Goal: Transaction & Acquisition: Subscribe to service/newsletter

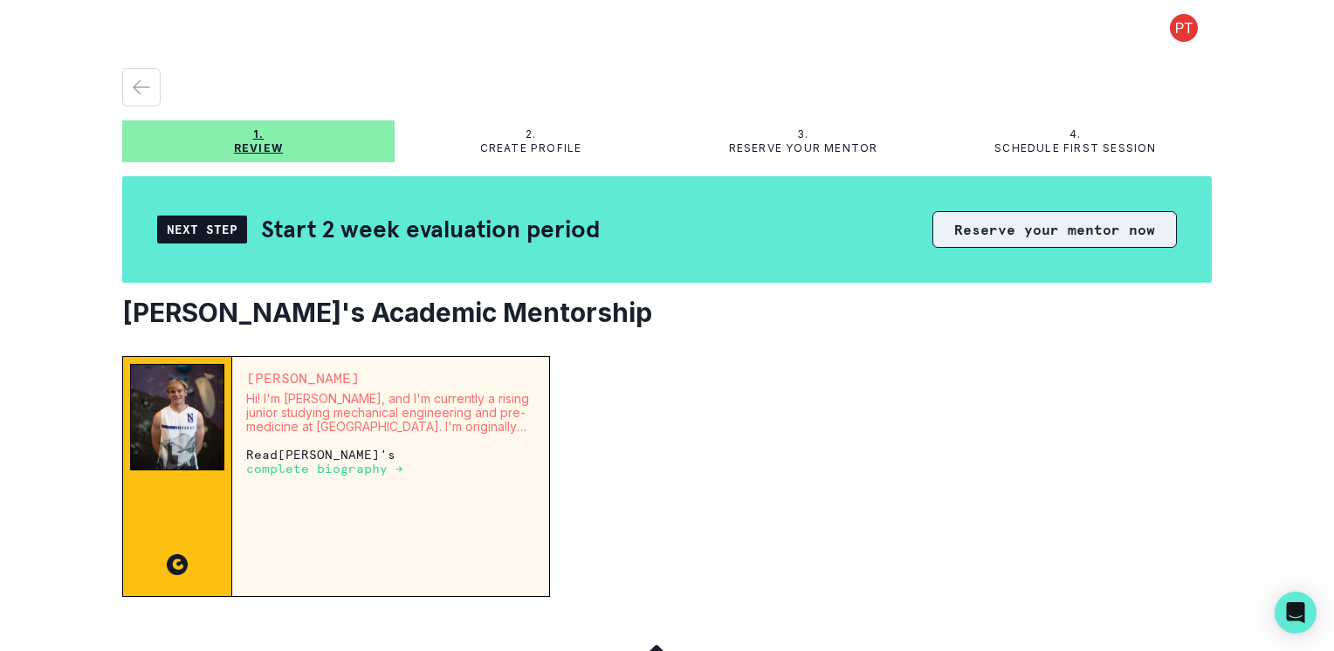
click at [1037, 239] on button "Reserve your mentor now" at bounding box center [1055, 229] width 244 height 37
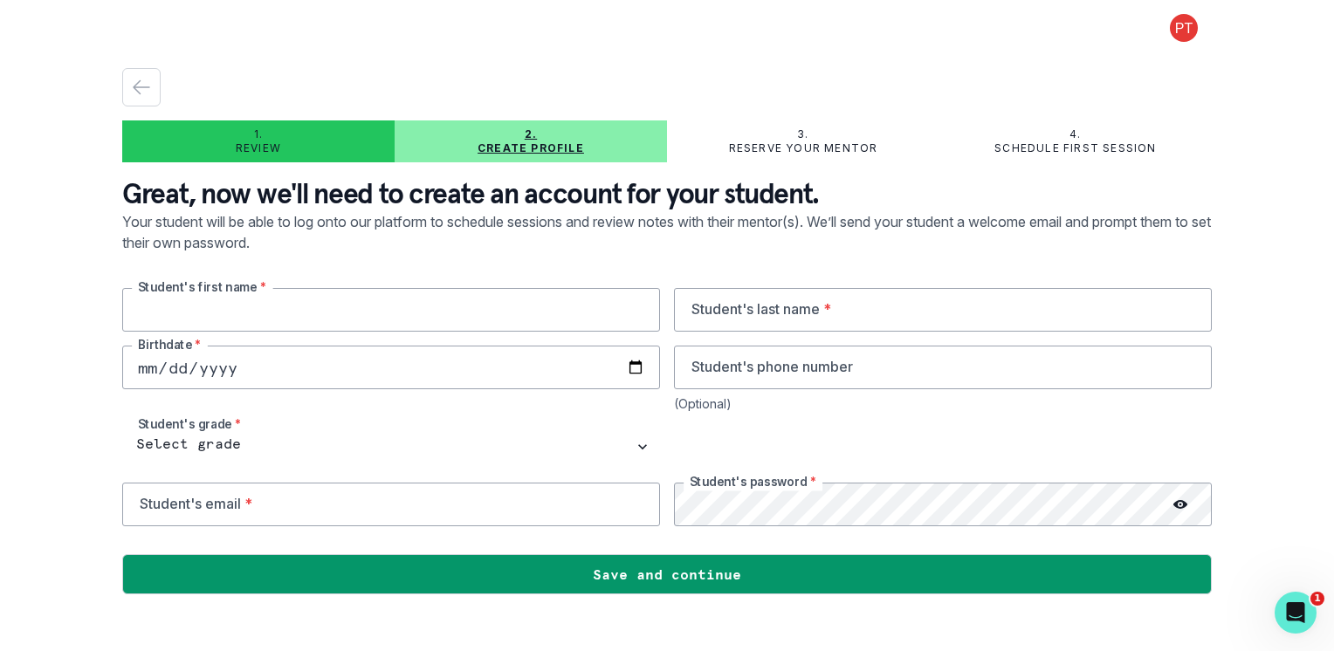
click at [260, 316] on input "text" at bounding box center [391, 310] width 538 height 44
type input "[PERSON_NAME]"
drag, startPoint x: 763, startPoint y: 313, endPoint x: 756, endPoint y: 302, distance: 12.6
click at [763, 313] on input "text" at bounding box center [943, 310] width 538 height 44
type input "Topczij"
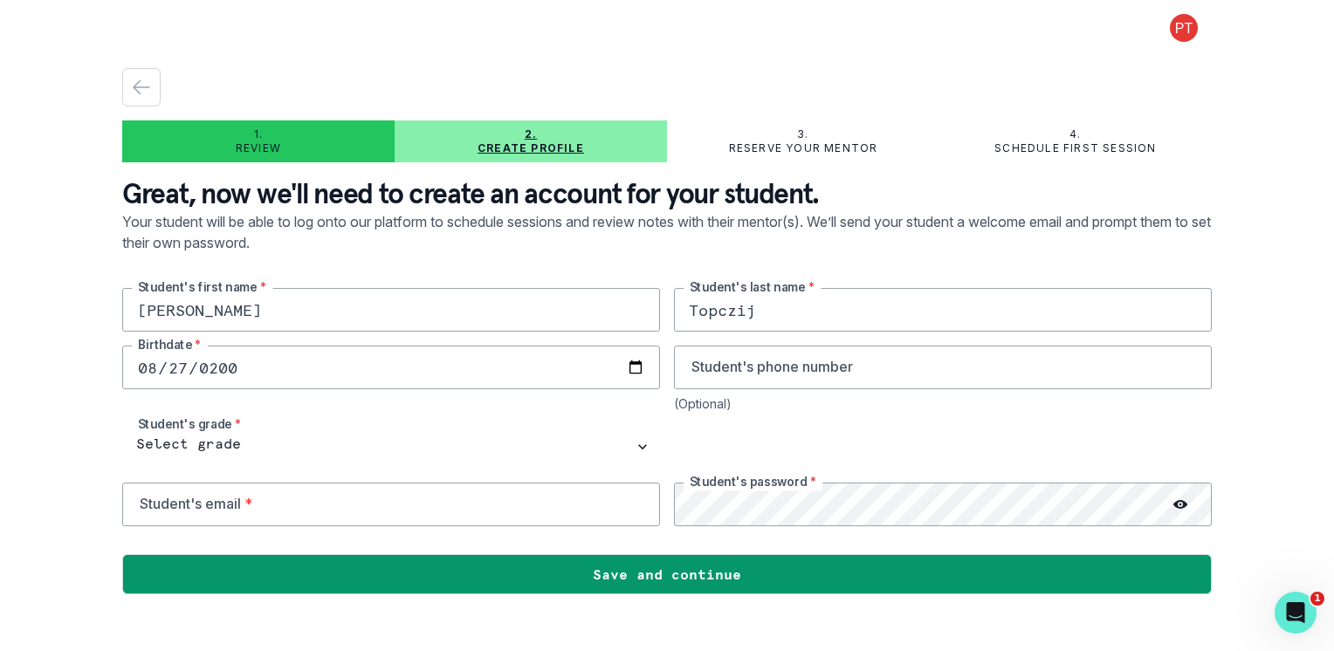
type input "[DATE]"
click at [780, 364] on input "tel" at bounding box center [943, 368] width 538 height 44
type input "9733971898"
type input "[EMAIL_ADDRESS][DOMAIN_NAME]"
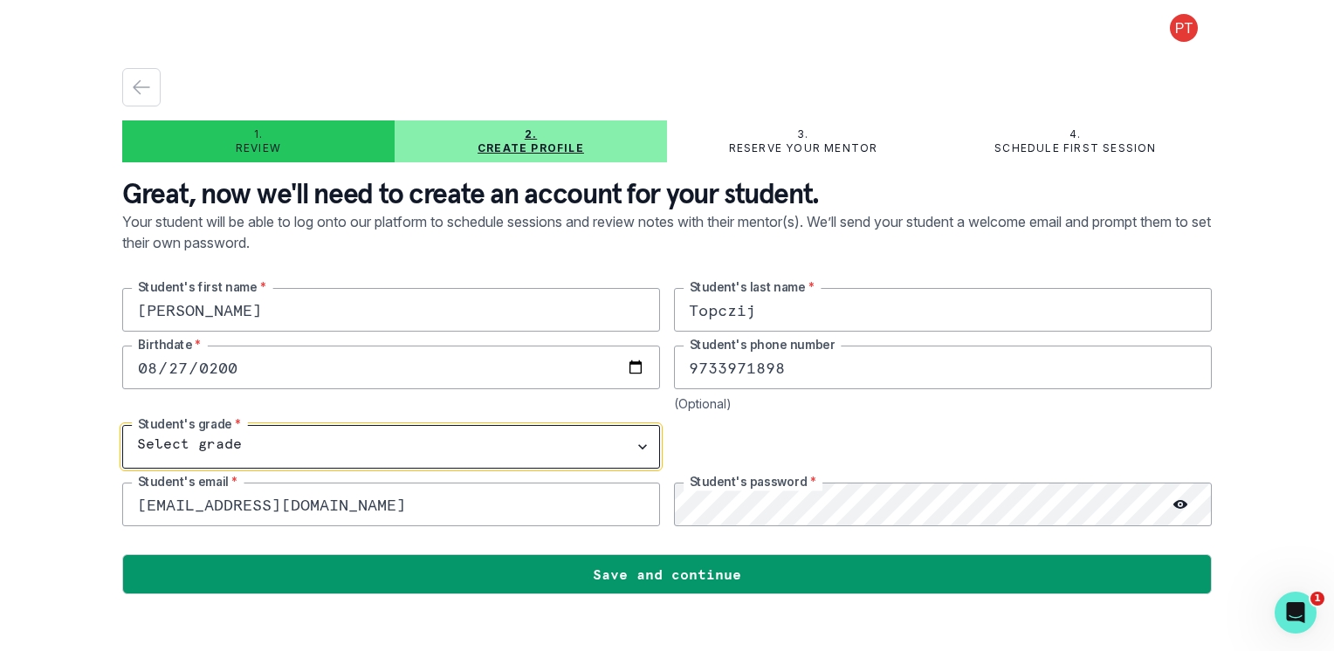
click at [193, 438] on select "Select grade 1st Grade 2nd Grade 3rd Grade 4th Grade 5th Grade 6th Grade 7th Gr…" at bounding box center [391, 447] width 538 height 44
select select "10th Grade"
click at [122, 425] on select "Select grade 1st Grade 2nd Grade 3rd Grade 4th Grade 5th Grade 6th Grade 7th Gr…" at bounding box center [391, 447] width 538 height 44
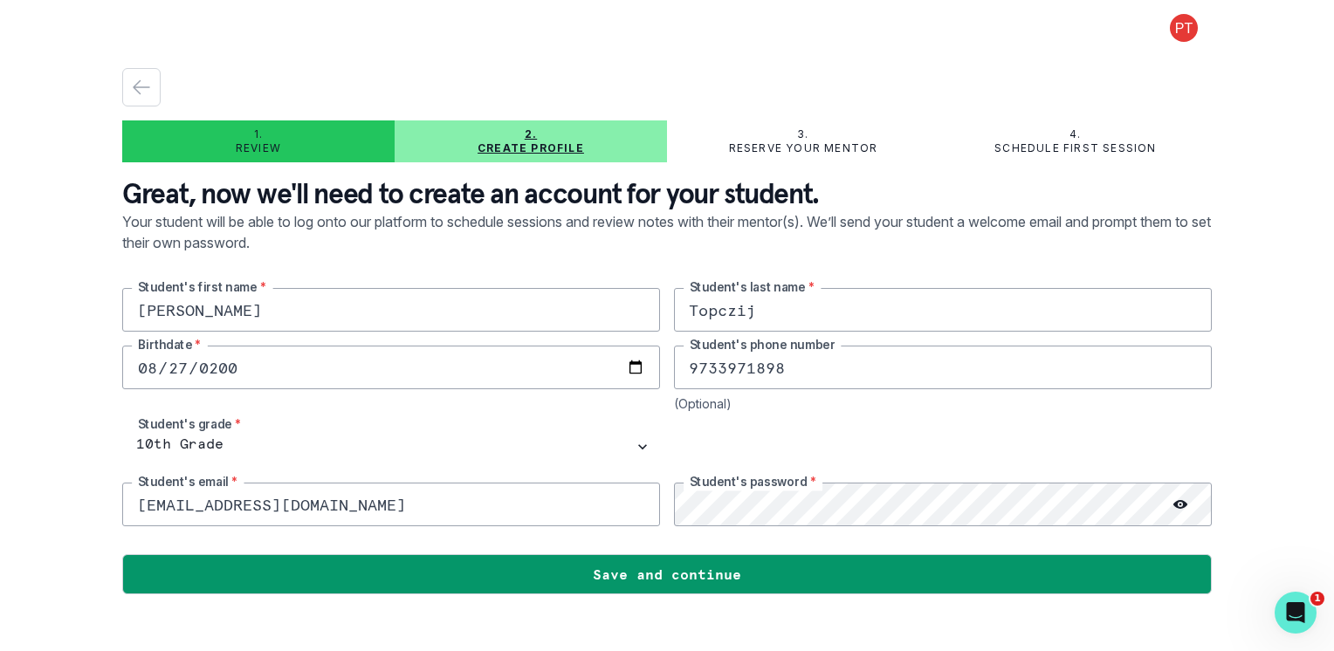
click at [334, 512] on input "[EMAIL_ADDRESS][DOMAIN_NAME]" at bounding box center [391, 505] width 538 height 44
click at [194, 508] on input "email" at bounding box center [391, 505] width 538 height 44
type input "[EMAIL_ADDRESS][DOMAIN_NAME]"
click at [1190, 504] on div at bounding box center [1180, 505] width 63 height 44
click at [1181, 505] on icon at bounding box center [1181, 505] width 14 height 14
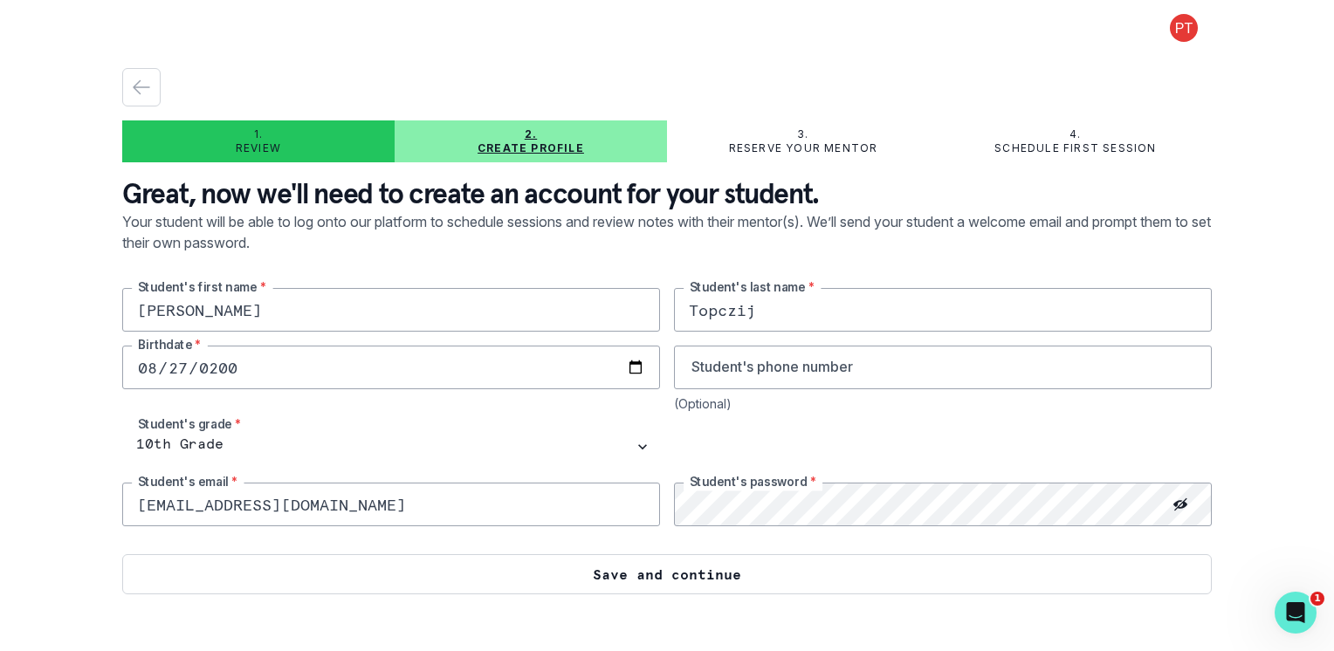
click at [772, 574] on button "Save and continue" at bounding box center [667, 574] width 1090 height 40
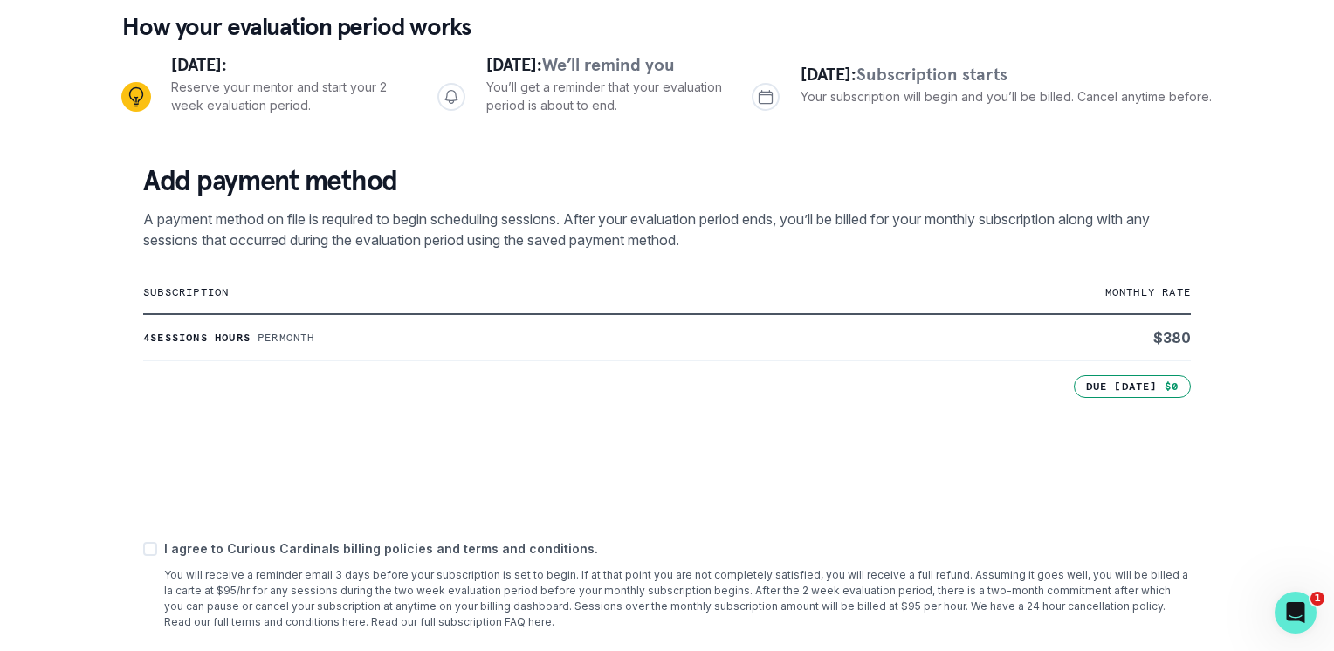
scroll to position [255, 0]
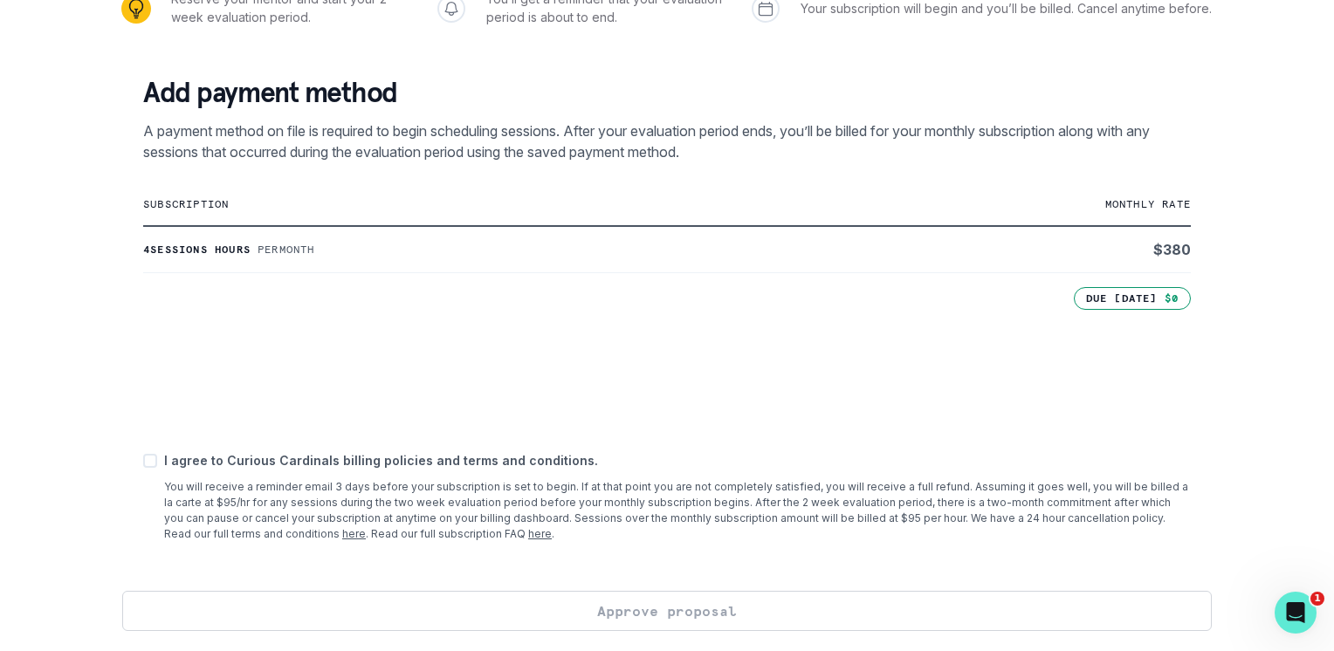
click at [1162, 250] on td "$ 380" at bounding box center [1016, 249] width 349 height 47
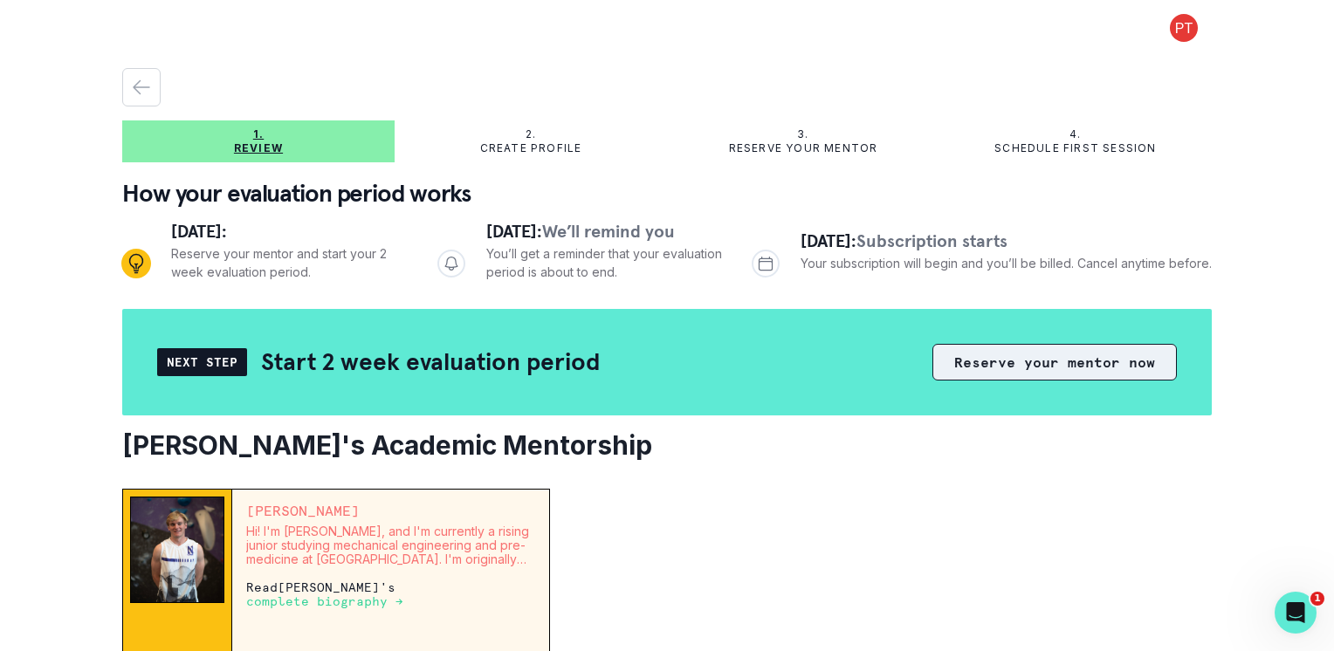
click at [1051, 365] on button "Reserve your mentor now" at bounding box center [1055, 362] width 244 height 37
